Goal: Information Seeking & Learning: Compare options

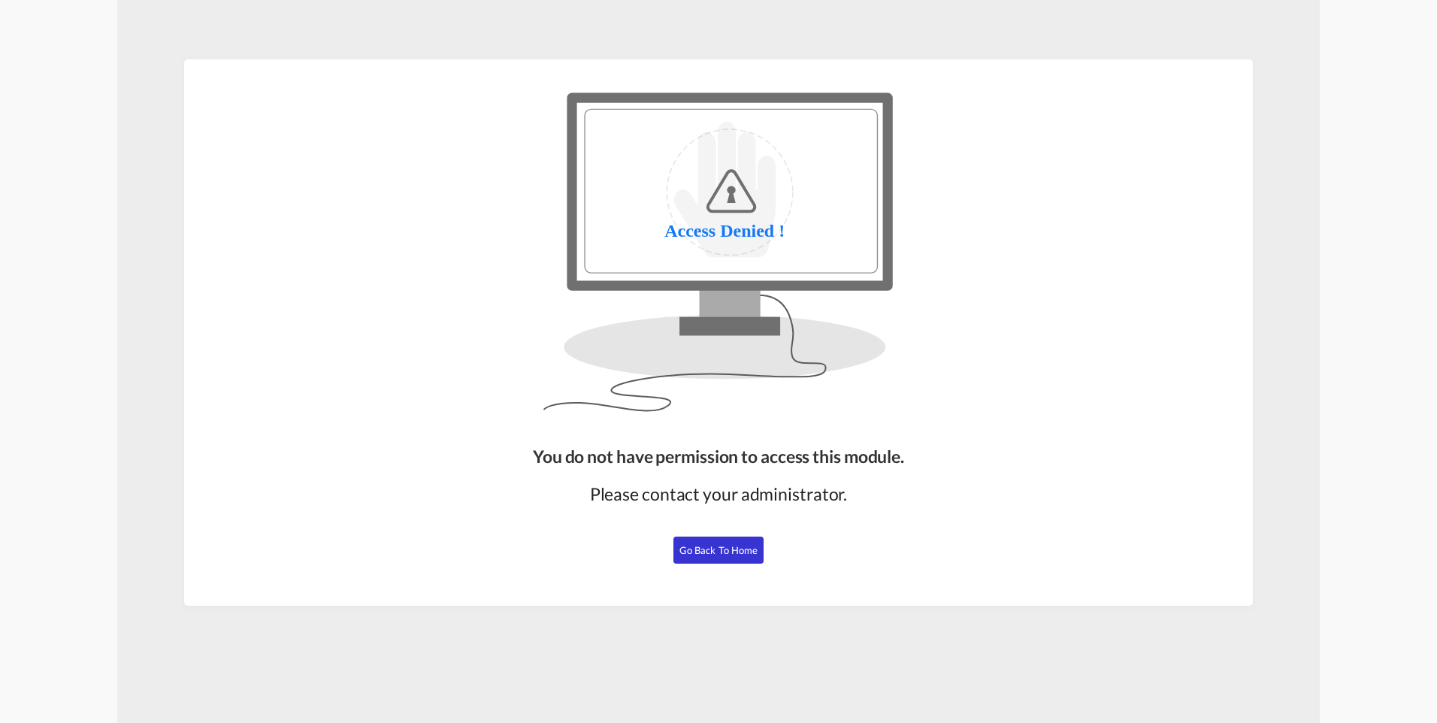
click at [685, 543] on button "Go Back to Home" at bounding box center [718, 550] width 90 height 27
click at [719, 551] on span "Go Back to Home" at bounding box center [718, 550] width 79 height 12
